Goal: Go to known website: Go to known website

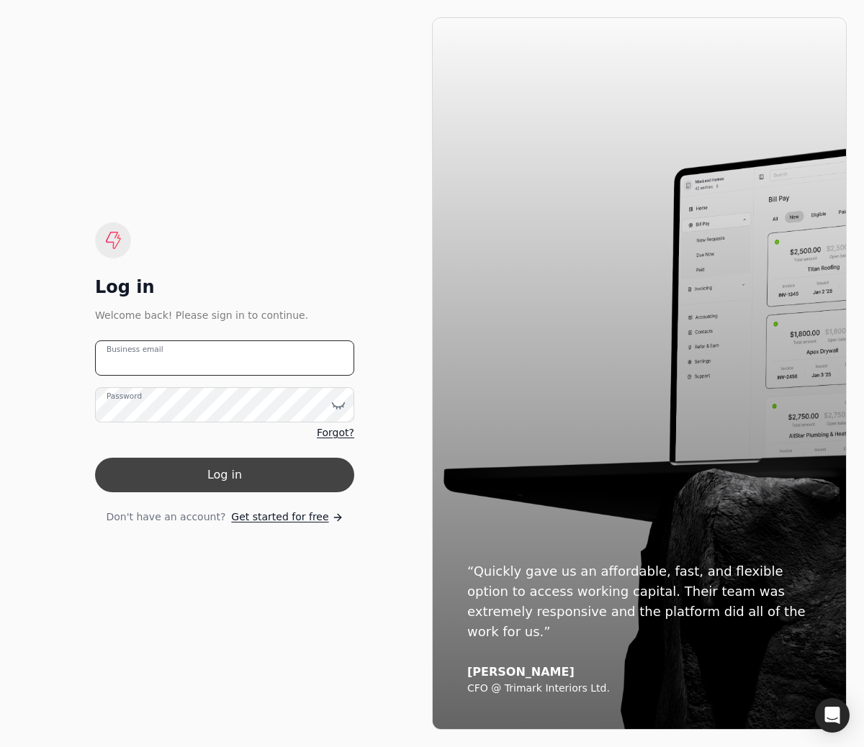
type email "team+bedrock@helloquickly.com"
click at [219, 483] on button "Log in" at bounding box center [224, 475] width 259 height 35
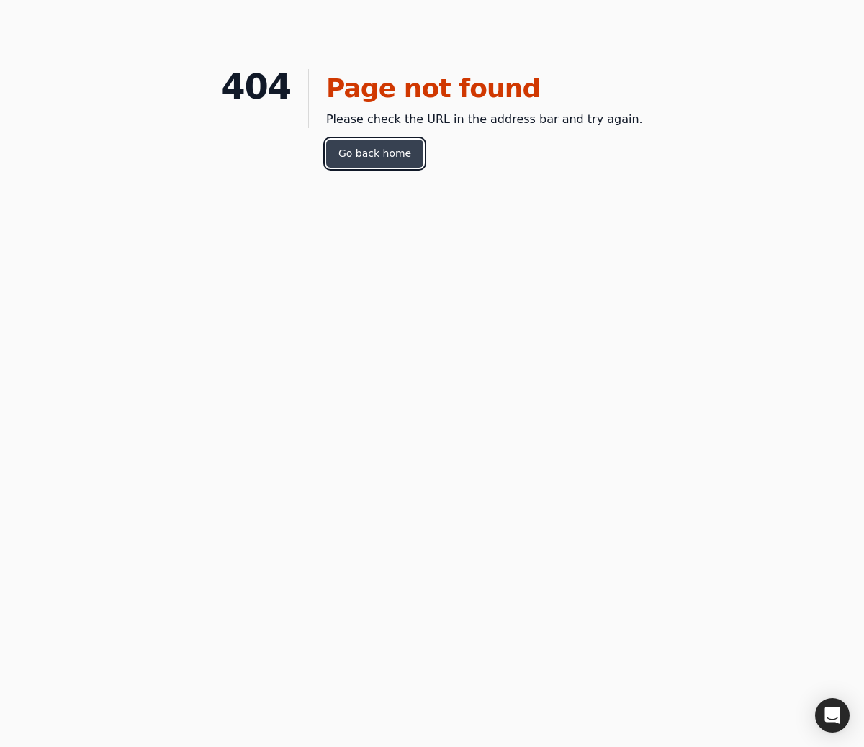
click at [381, 143] on link "Go back home" at bounding box center [374, 154] width 97 height 28
